Goal: Contribute content

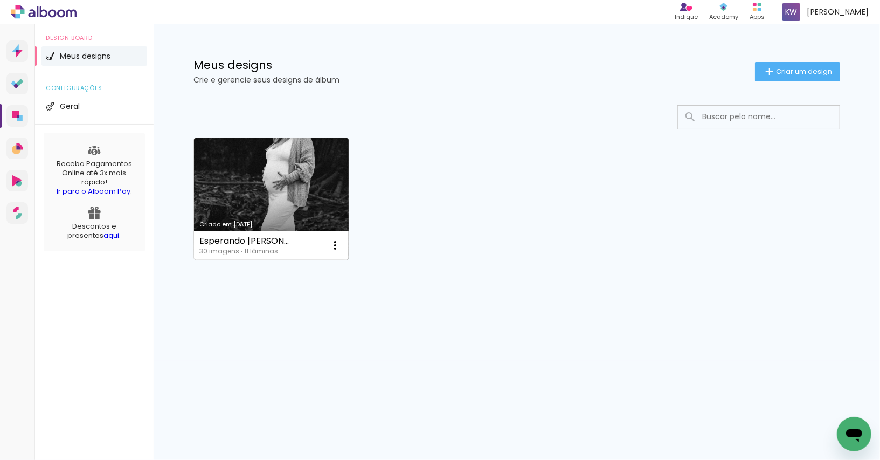
click at [246, 188] on link "Criado em [DATE]" at bounding box center [271, 199] width 155 height 122
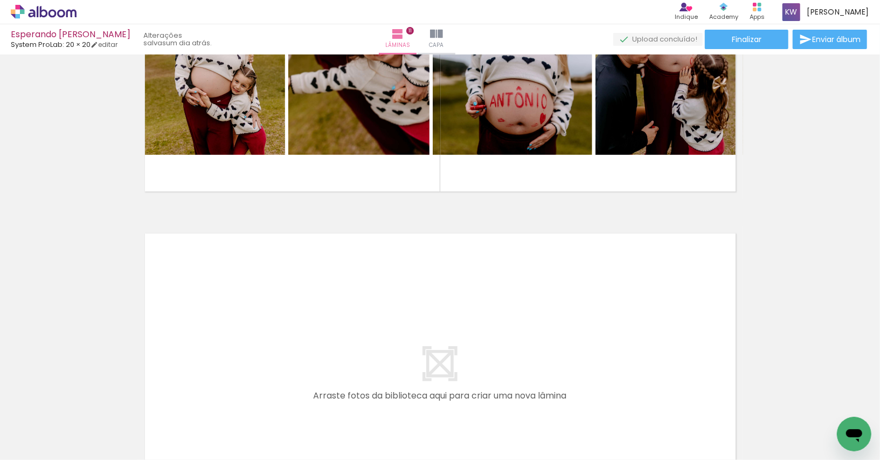
scroll to position [3663, 0]
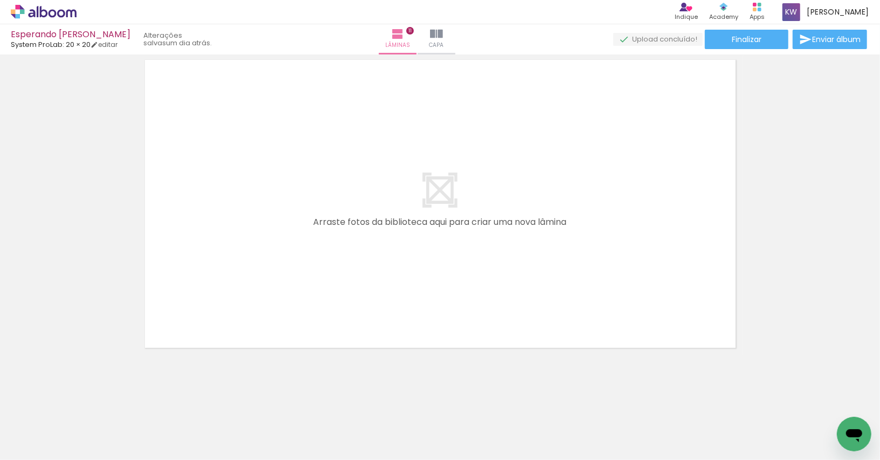
click at [47, 446] on span "Adicionar Fotos" at bounding box center [38, 445] width 32 height 12
click at [0, 0] on input "file" at bounding box center [0, 0] width 0 height 0
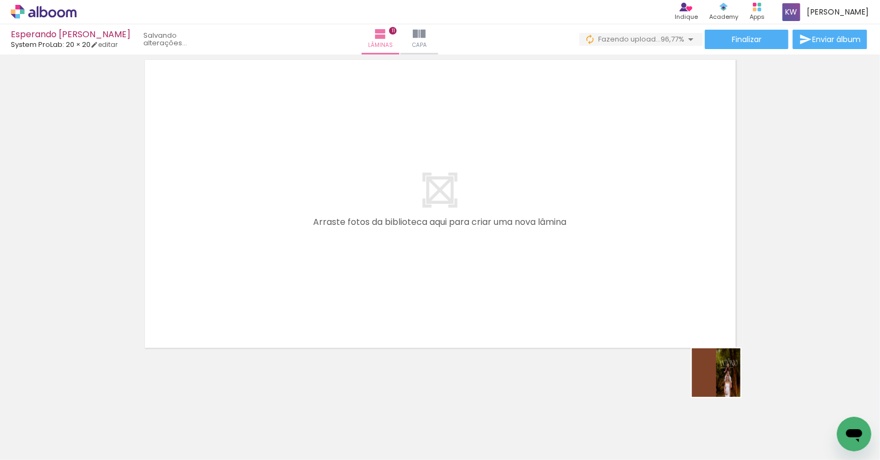
drag, startPoint x: 825, startPoint y: 423, endPoint x: 608, endPoint y: 320, distance: 240.7
click at [608, 320] on quentale-workspace at bounding box center [440, 230] width 880 height 460
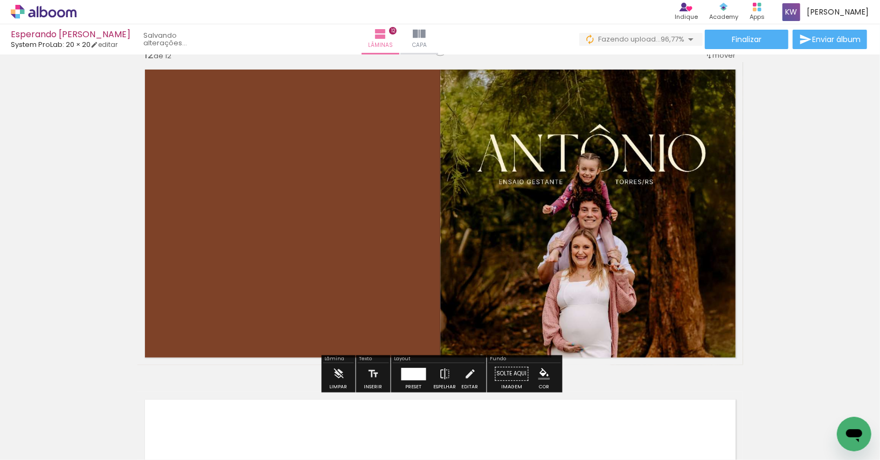
scroll to position [3643, 0]
